Goal: Information Seeking & Learning: Learn about a topic

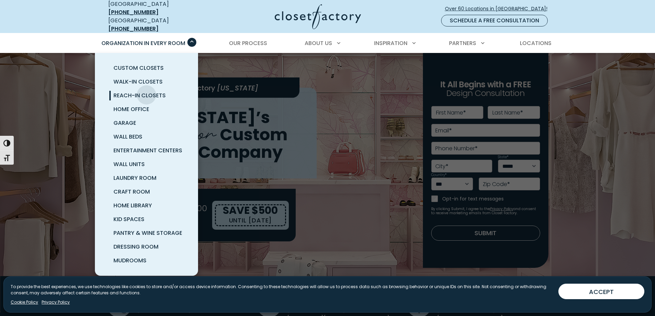
click at [146, 91] on span "Reach-In Closets" at bounding box center [139, 95] width 52 height 8
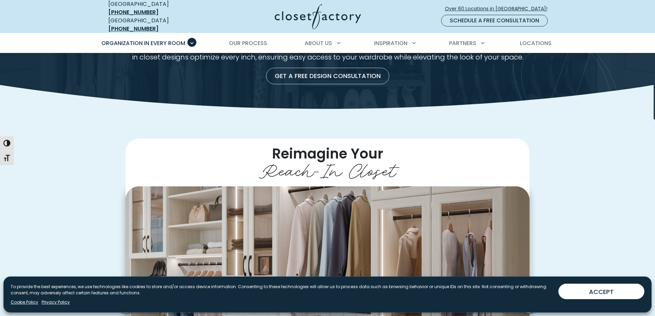
scroll to position [34, 0]
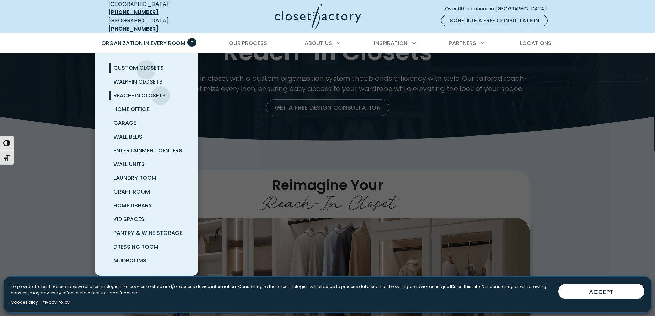
click at [146, 65] on span "Custom Closets" at bounding box center [138, 68] width 50 height 8
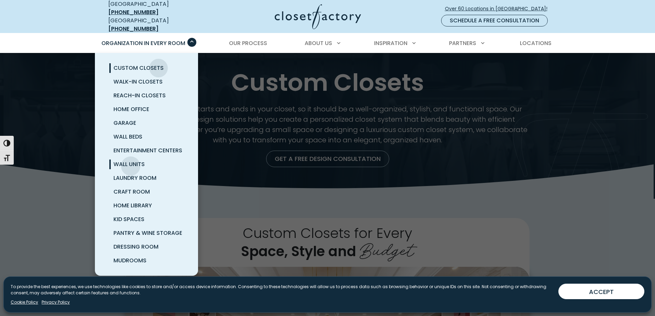
click at [131, 161] on span "Wall Units" at bounding box center [128, 164] width 31 height 8
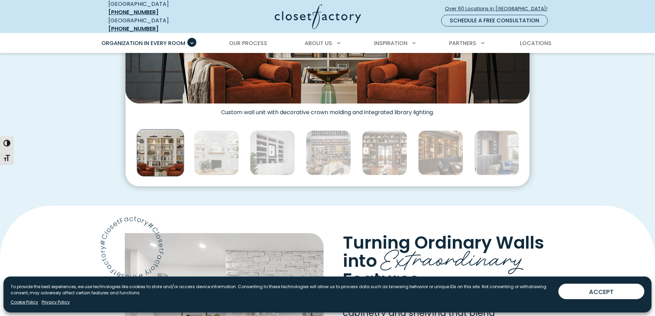
scroll to position [378, 0]
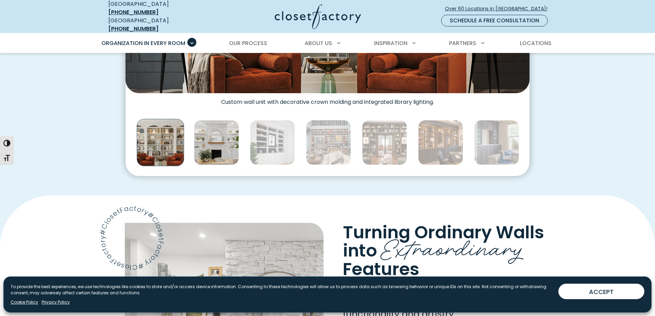
click at [216, 146] on img "Thumbnail Gallery" at bounding box center [216, 142] width 45 height 45
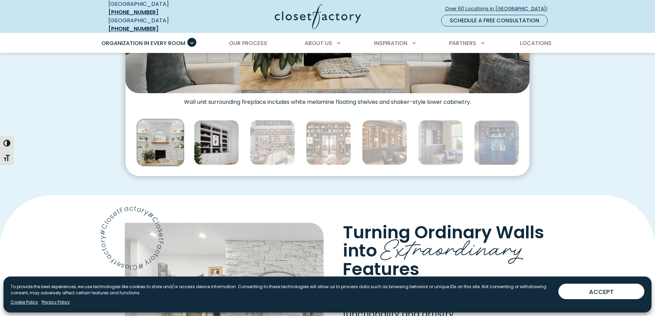
click at [216, 147] on img "Thumbnail Gallery" at bounding box center [216, 142] width 45 height 45
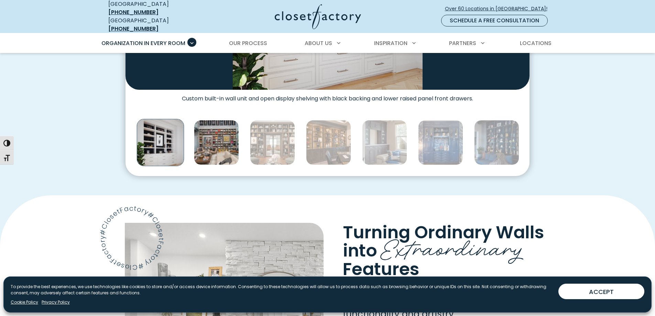
click at [236, 146] on img "Thumbnail Gallery" at bounding box center [216, 142] width 45 height 45
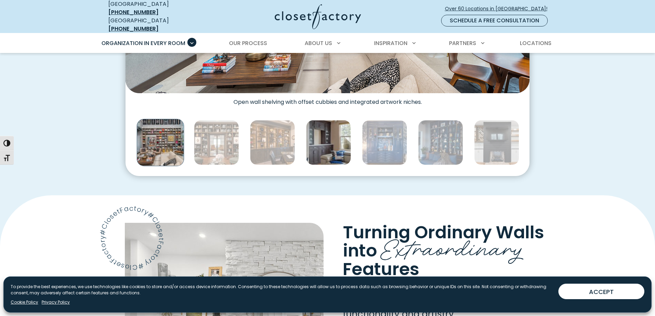
click at [315, 141] on img "Thumbnail Gallery" at bounding box center [328, 142] width 45 height 45
click at [351, 137] on div "Thumbnail Gallery" at bounding box center [608, 142] width 2079 height 51
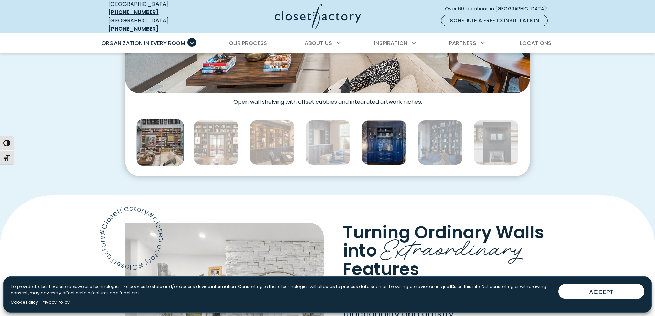
click at [377, 136] on img "Thumbnail Gallery" at bounding box center [384, 142] width 45 height 45
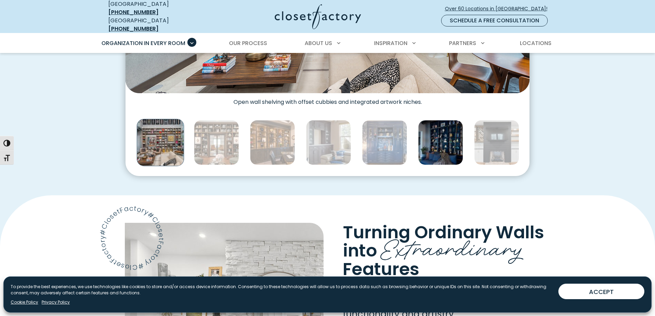
click at [426, 135] on img "Thumbnail Gallery" at bounding box center [440, 142] width 45 height 45
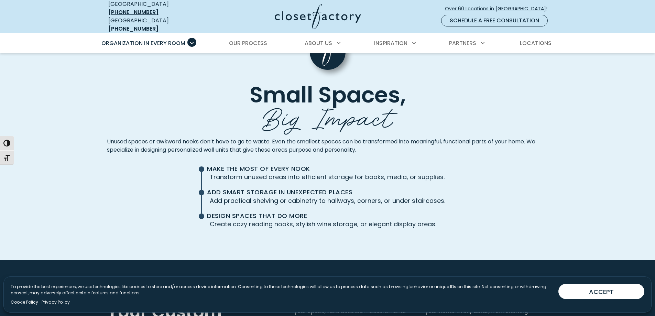
scroll to position [1582, 0]
